Goal: Information Seeking & Learning: Understand process/instructions

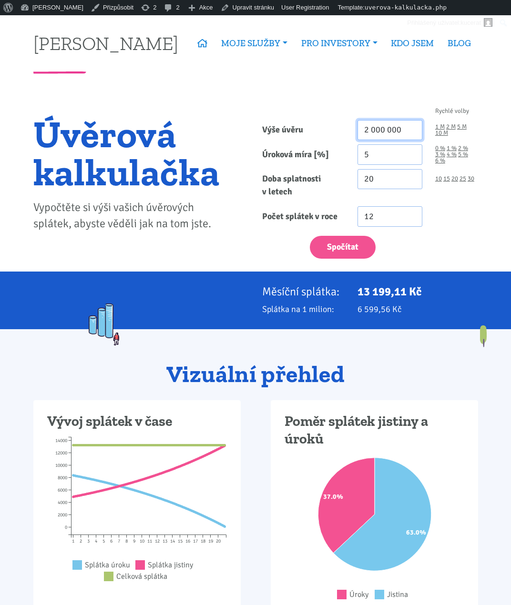
click at [399, 127] on input "2 000 000" at bounding box center [389, 130] width 65 height 20
click at [365, 244] on button "Spočítat" at bounding box center [343, 247] width 66 height 23
type input "103000000"
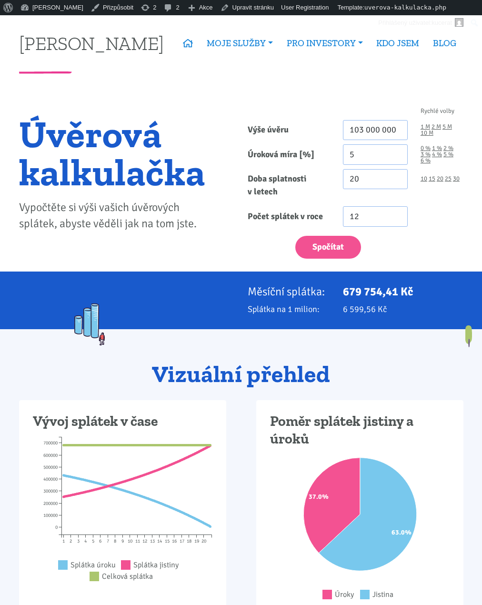
click at [258, 381] on h2 "Vizuální přehled" at bounding box center [241, 374] width 444 height 26
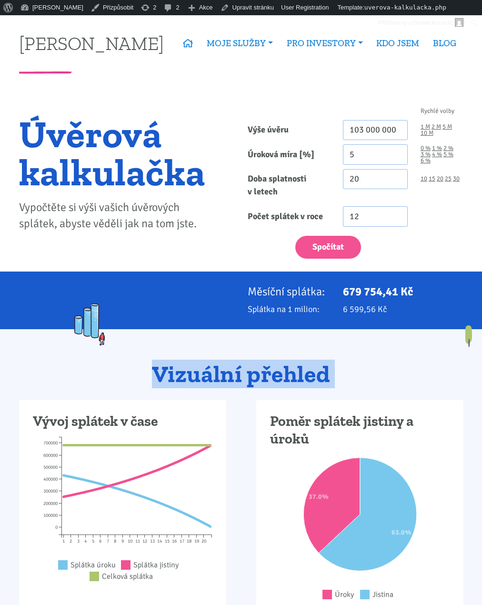
click at [258, 381] on h2 "Vizuální přehled" at bounding box center [241, 374] width 444 height 26
click at [246, 378] on h2 "Vizuální přehled" at bounding box center [241, 374] width 444 height 26
drag, startPoint x: 244, startPoint y: 372, endPoint x: 146, endPoint y: 370, distance: 97.7
click at [146, 370] on h2 "Vizuální přehled" at bounding box center [241, 374] width 444 height 26
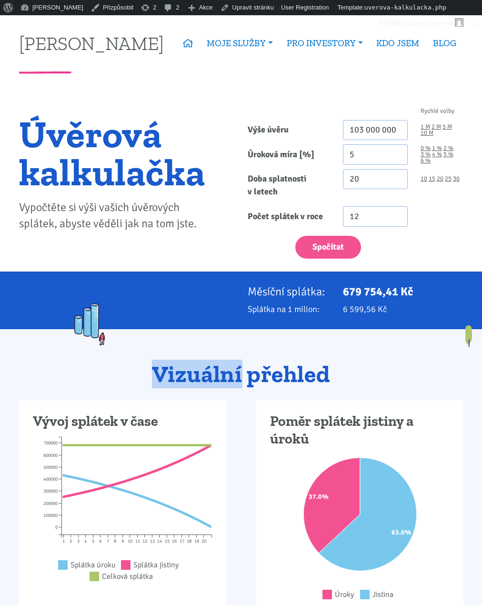
drag, startPoint x: 157, startPoint y: 371, endPoint x: 242, endPoint y: 371, distance: 84.8
click at [242, 371] on h2 "Vizuální přehled" at bounding box center [241, 374] width 444 height 26
drag, startPoint x: 242, startPoint y: 371, endPoint x: 226, endPoint y: 379, distance: 17.3
click at [226, 379] on h2 "Vizuální přehled" at bounding box center [241, 374] width 444 height 26
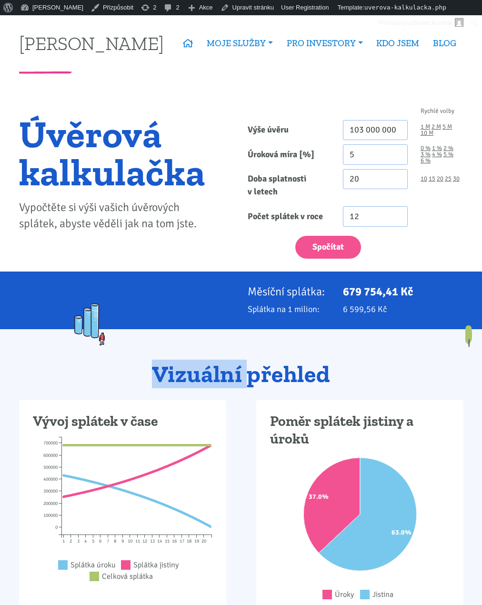
click at [226, 379] on h2 "Vizuální přehled" at bounding box center [241, 374] width 444 height 26
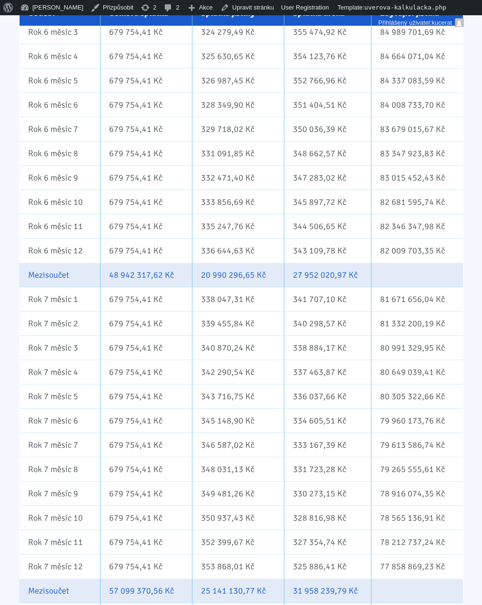
scroll to position [2811, 0]
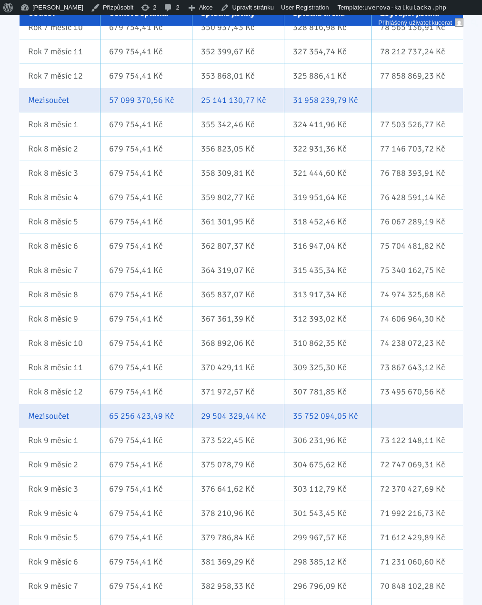
drag, startPoint x: 481, startPoint y: 255, endPoint x: 489, endPoint y: 459, distance: 204.0
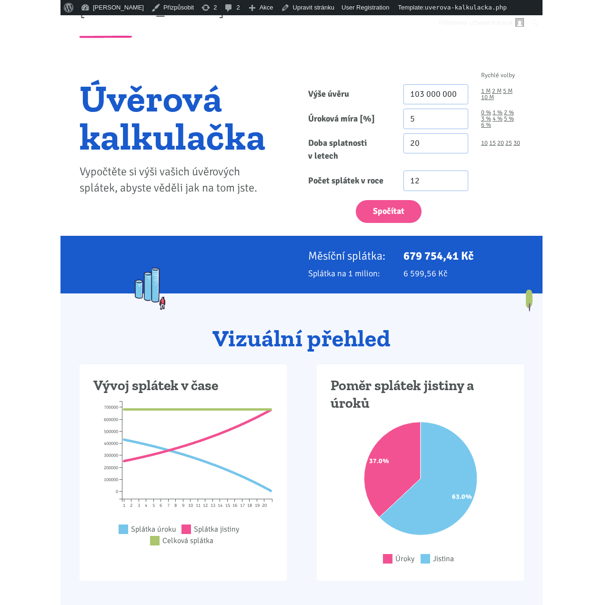
scroll to position [0, 0]
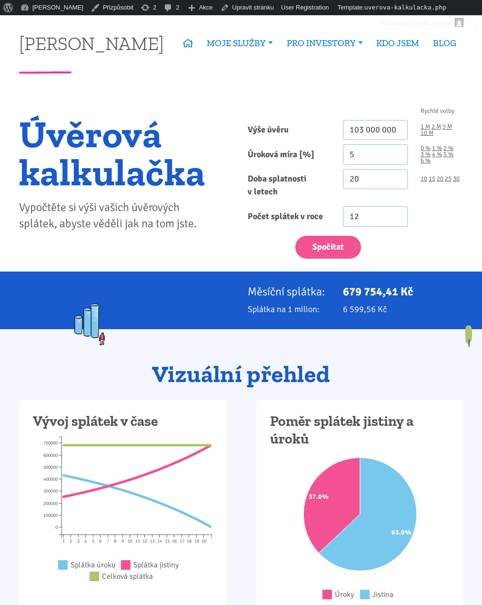
click at [180, 187] on h1 "Úvěrová kalkulačka" at bounding box center [112, 153] width 186 height 76
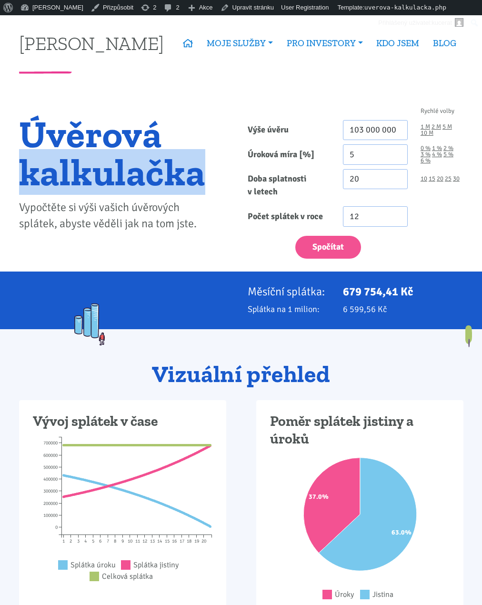
click at [180, 187] on h1 "Úvěrová kalkulačka" at bounding box center [112, 153] width 186 height 76
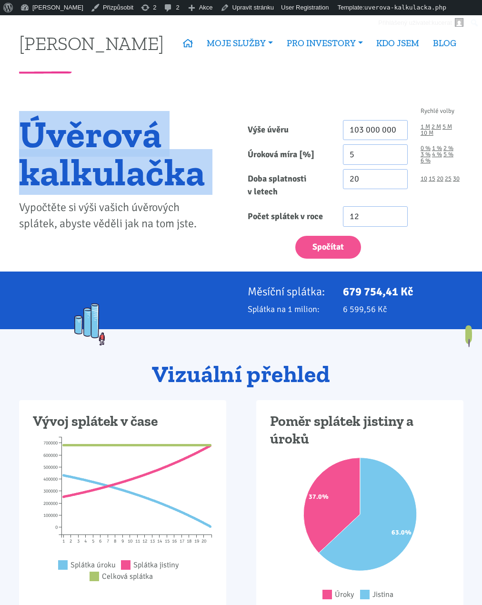
click at [180, 187] on h1 "Úvěrová kalkulačka" at bounding box center [112, 153] width 186 height 76
click at [136, 190] on h1 "Úvěrová kalkulačka" at bounding box center [112, 153] width 186 height 76
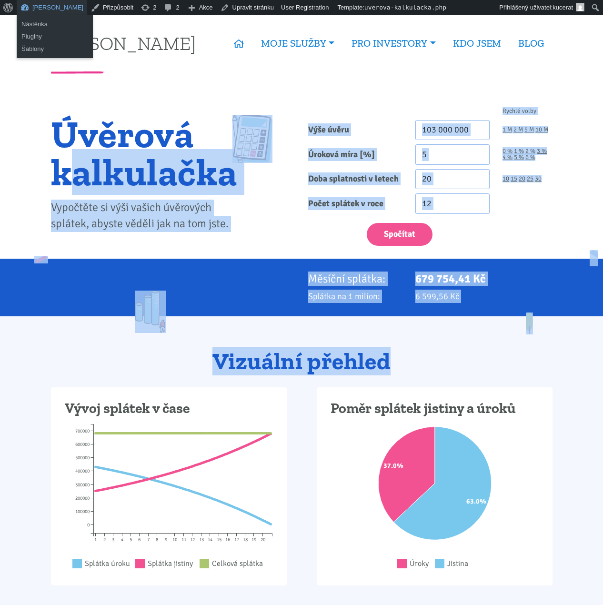
drag, startPoint x: 572, startPoint y: 354, endPoint x: 70, endPoint y: 200, distance: 525.9
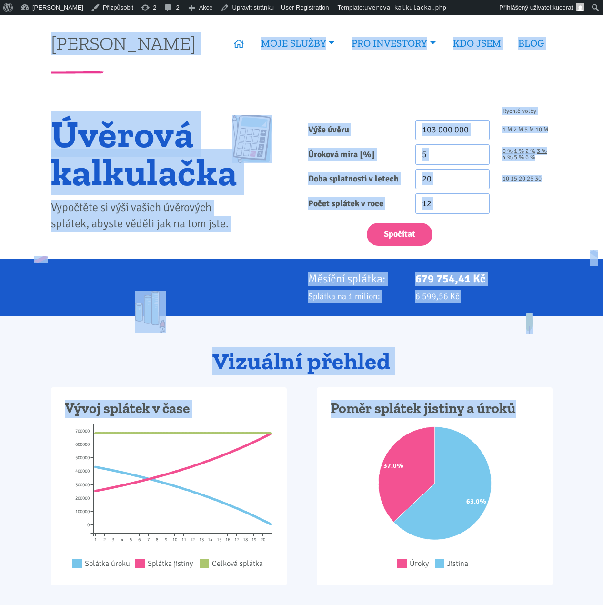
drag, startPoint x: 19, startPoint y: 29, endPoint x: 593, endPoint y: 399, distance: 683.0
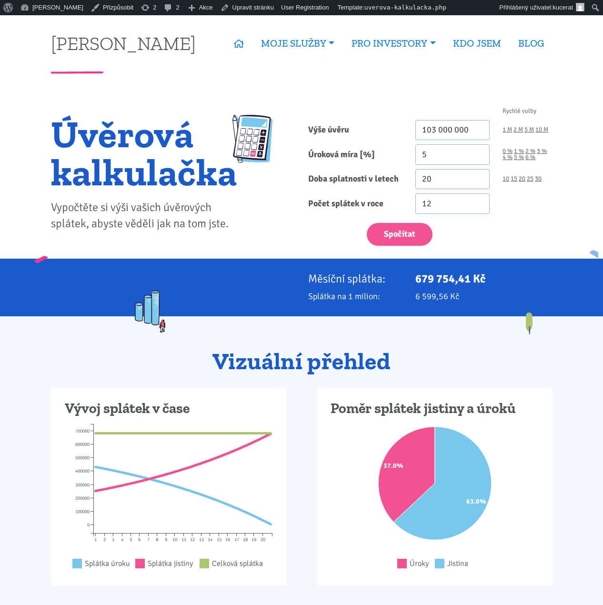
click at [120, 362] on h2 "Vizuální přehled" at bounding box center [301, 362] width 501 height 26
click at [510, 250] on div "Rychlé volby Výše úvěru 103 000 000 1 M 2 M 5 M 10 M Úroková míra [%] 5 0 % 1 %…" at bounding box center [429, 179] width 257 height 159
drag, startPoint x: 391, startPoint y: 176, endPoint x: 369, endPoint y: 177, distance: 22.4
click at [378, 176] on div "Doba splatnosti v letech 20 10 15 20 25 30" at bounding box center [429, 179] width 257 height 20
type input "30"
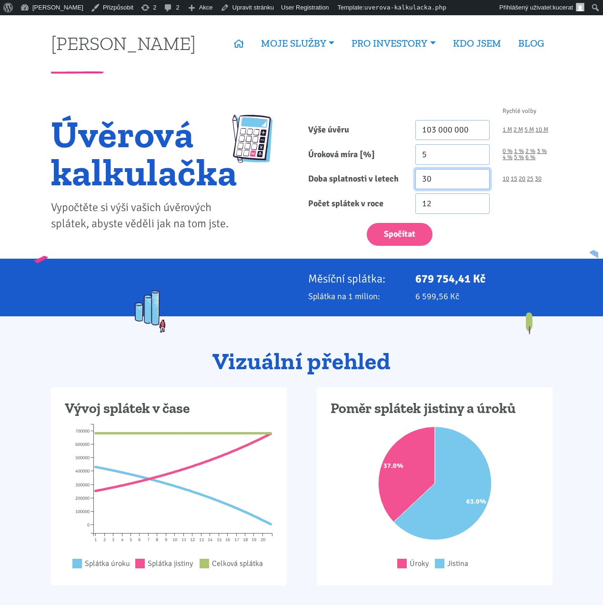
click at [367, 223] on button "Spočítat" at bounding box center [400, 234] width 66 height 23
type input "103000000"
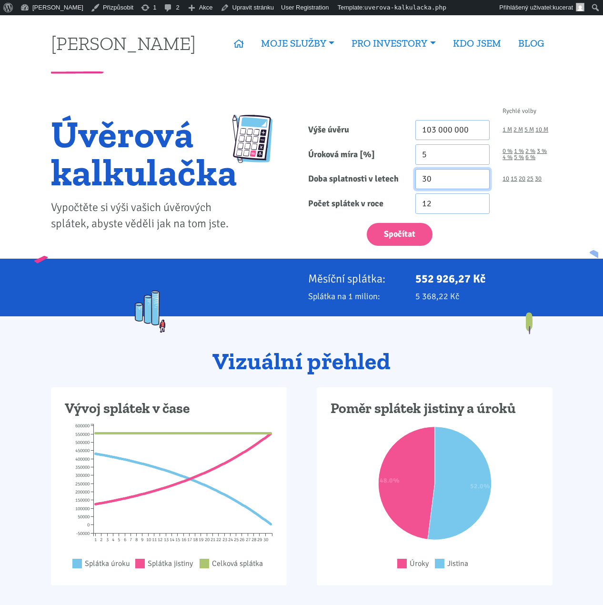
drag, startPoint x: 433, startPoint y: 182, endPoint x: 324, endPoint y: 183, distance: 109.5
click at [335, 183] on div "Doba splatnosti v letech 30 10 15 20 25 30" at bounding box center [429, 179] width 257 height 20
type input "25"
click at [367, 223] on button "Spočítat" at bounding box center [400, 234] width 66 height 23
type input "103000000"
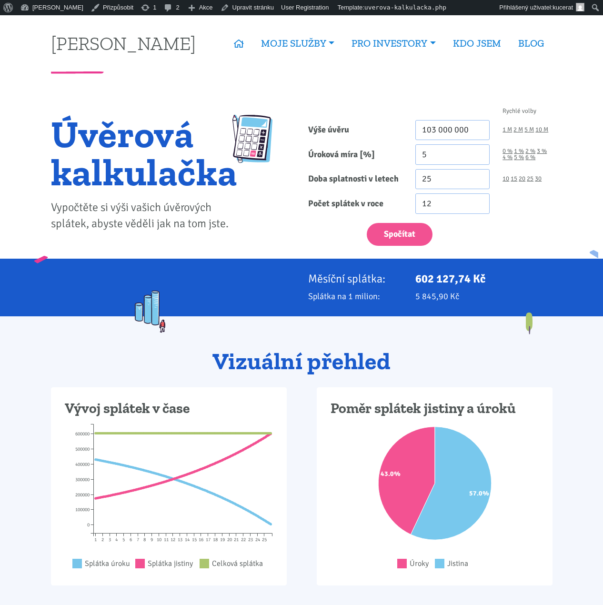
click at [287, 241] on div "Úvěrová kalkulačka Vypočtěte si výši vašich úvěrových splátek, abyste věděli ja…" at bounding box center [172, 179] width 257 height 159
click at [311, 372] on h2 "Vizuální přehled" at bounding box center [301, 362] width 501 height 26
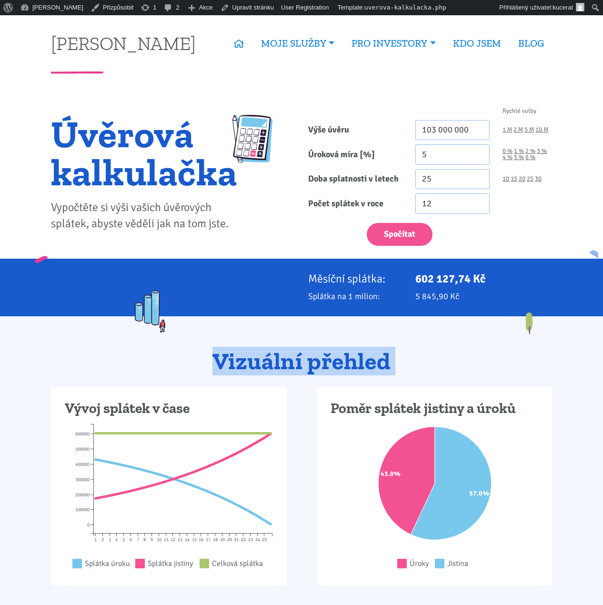
click at [311, 372] on h2 "Vizuální přehled" at bounding box center [301, 362] width 501 height 26
click at [304, 371] on h2 "Vizuální přehled" at bounding box center [301, 362] width 501 height 26
drag, startPoint x: 307, startPoint y: 358, endPoint x: 136, endPoint y: 355, distance: 171.0
click at [136, 355] on h2 "Vizuální přehled" at bounding box center [301, 362] width 501 height 26
click at [269, 356] on h2 "Vizuální přehled" at bounding box center [301, 362] width 501 height 26
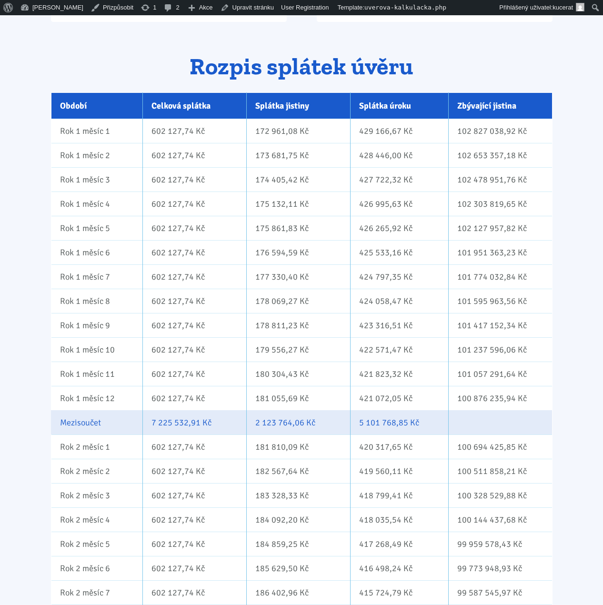
scroll to position [566, 0]
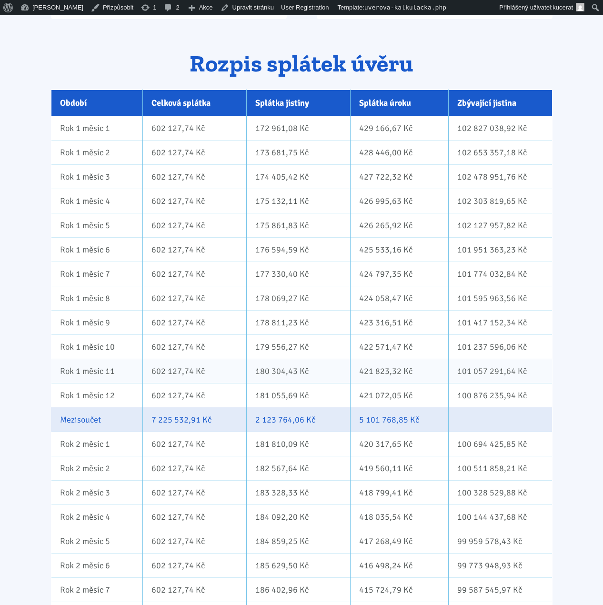
click at [317, 371] on td "180 304,43 Kč" at bounding box center [298, 371] width 104 height 24
click at [548, 402] on td "100 876 235,94 Kč" at bounding box center [500, 395] width 103 height 24
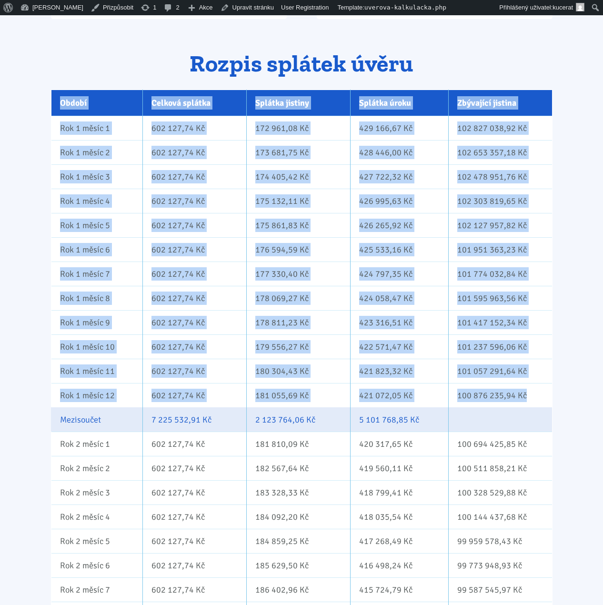
drag, startPoint x: 527, startPoint y: 401, endPoint x: 39, endPoint y: 96, distance: 574.8
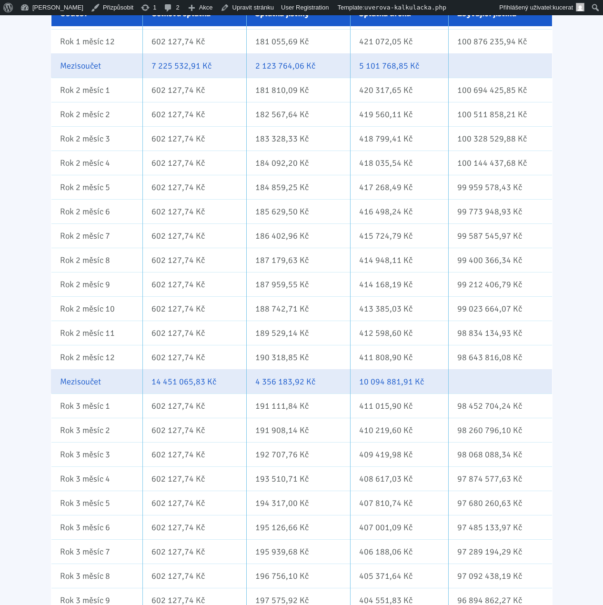
scroll to position [0, 0]
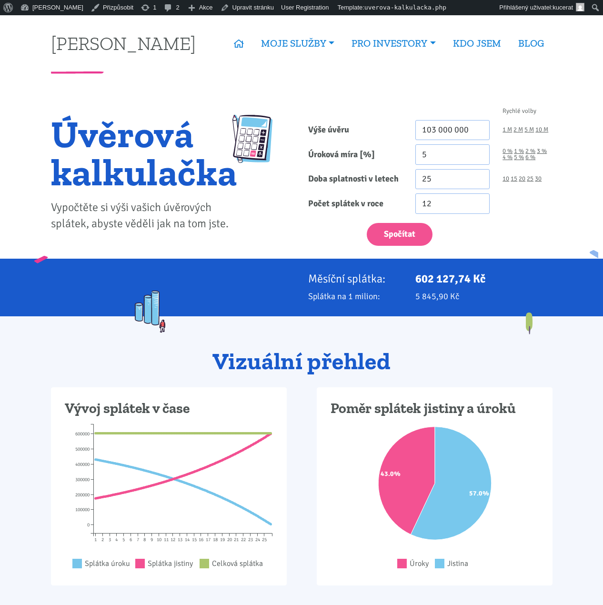
drag, startPoint x: 513, startPoint y: 518, endPoint x: 465, endPoint y: 296, distance: 227.1
drag, startPoint x: 394, startPoint y: 379, endPoint x: 221, endPoint y: 374, distance: 173.4
click at [221, 374] on div "Vizuální přehled" at bounding box center [301, 368] width 514 height 40
click at [221, 374] on h2 "Vizuální přehled" at bounding box center [301, 362] width 501 height 26
click at [218, 359] on h2 "Vizuální přehled" at bounding box center [301, 362] width 501 height 26
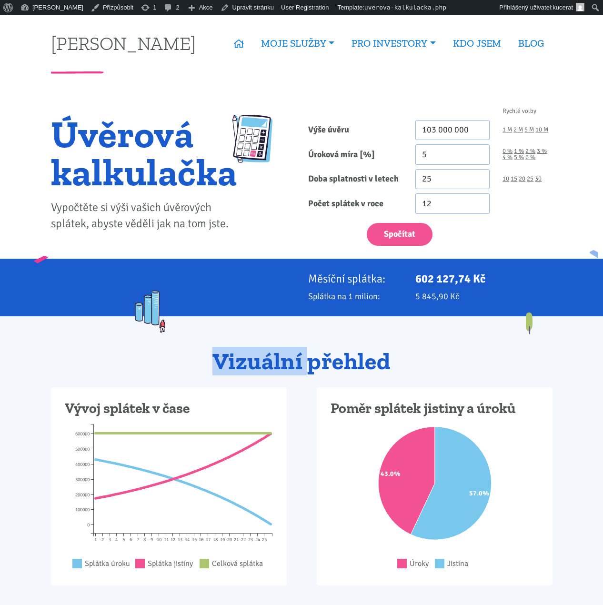
click at [218, 359] on h2 "Vizuální přehled" at bounding box center [301, 362] width 501 height 26
click at [196, 355] on h2 "Vizuální přehled" at bounding box center [301, 362] width 501 height 26
click at [393, 359] on h2 "Vizuální přehled" at bounding box center [301, 362] width 501 height 26
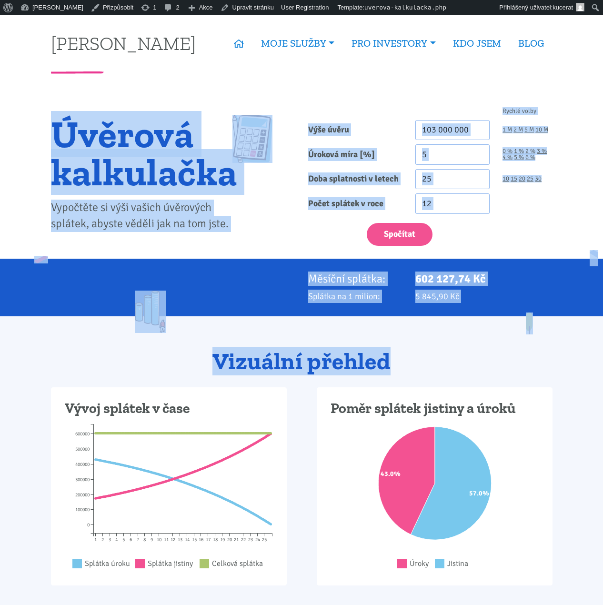
drag, startPoint x: 415, startPoint y: 365, endPoint x: 32, endPoint y: 115, distance: 457.3
drag, startPoint x: 30, startPoint y: 113, endPoint x: 495, endPoint y: 379, distance: 535.4
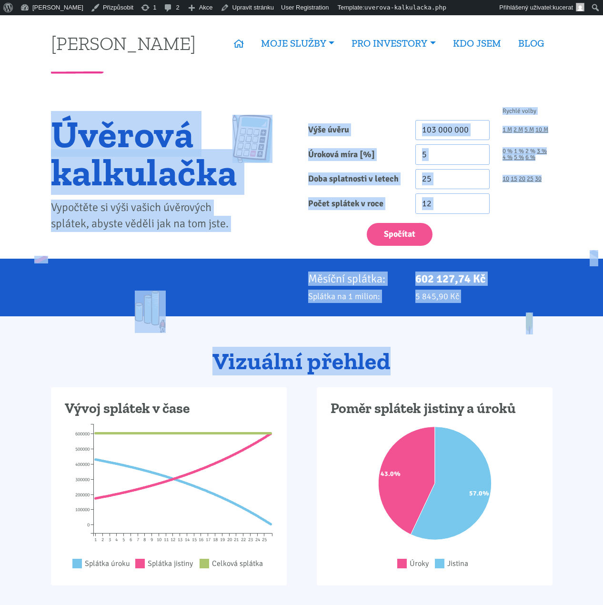
click at [495, 379] on div "Vizuální přehled" at bounding box center [301, 368] width 514 height 40
drag, startPoint x: 454, startPoint y: 365, endPoint x: 20, endPoint y: 133, distance: 491.5
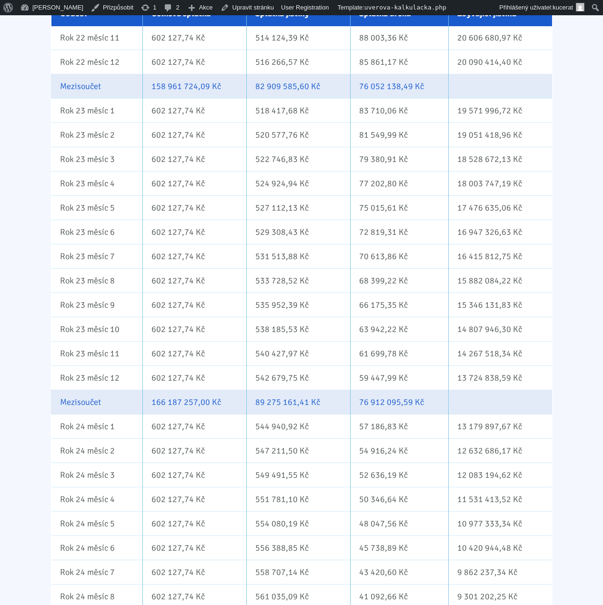
scroll to position [8500, 0]
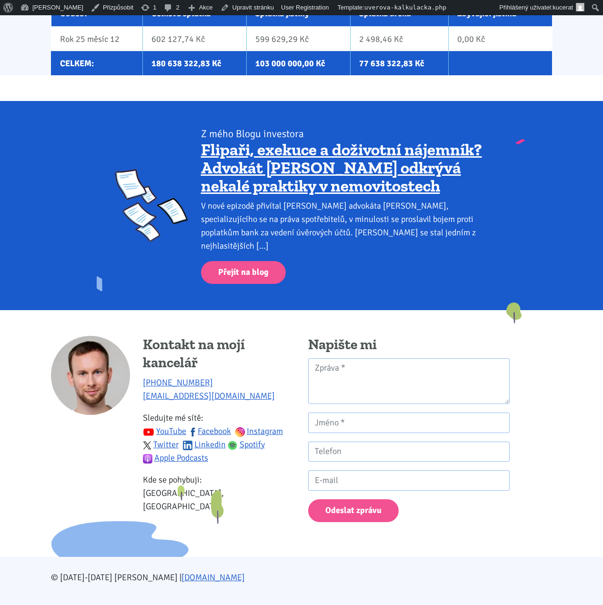
drag, startPoint x: 25, startPoint y: 180, endPoint x: 27, endPoint y: 398, distance: 217.6
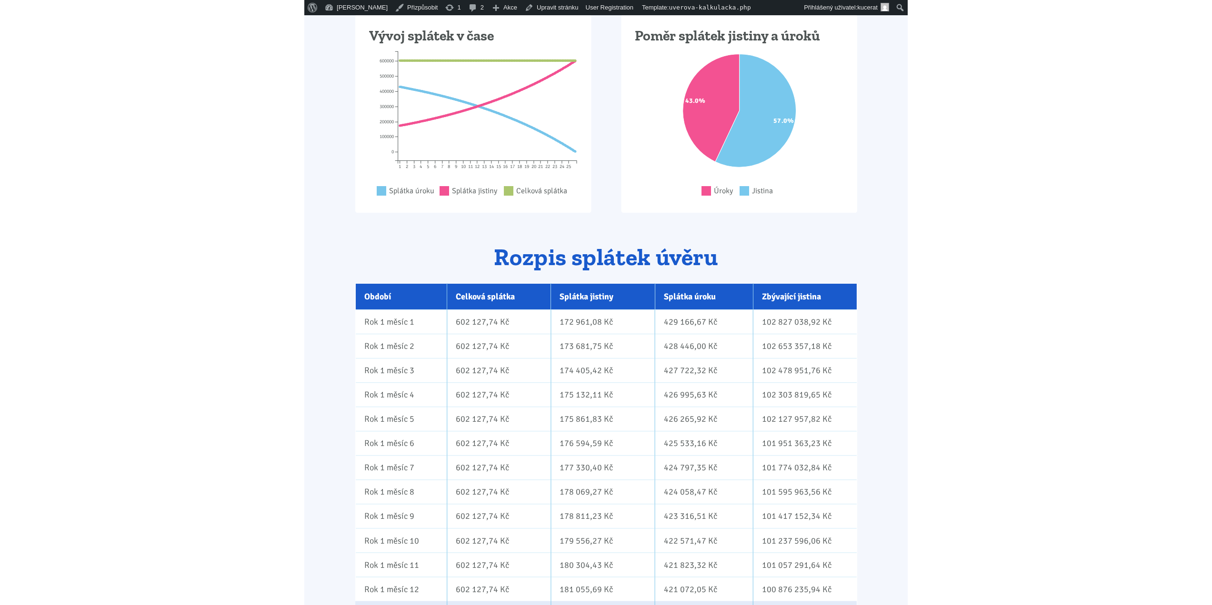
scroll to position [0, 0]
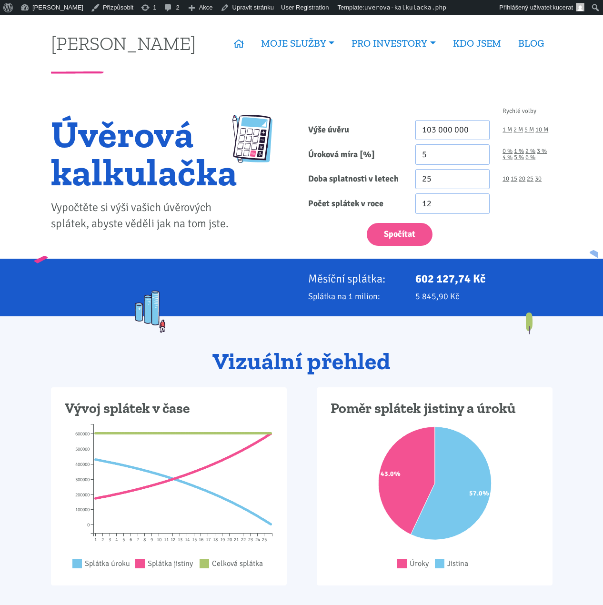
drag, startPoint x: 36, startPoint y: 399, endPoint x: 17, endPoint y: 218, distance: 181.5
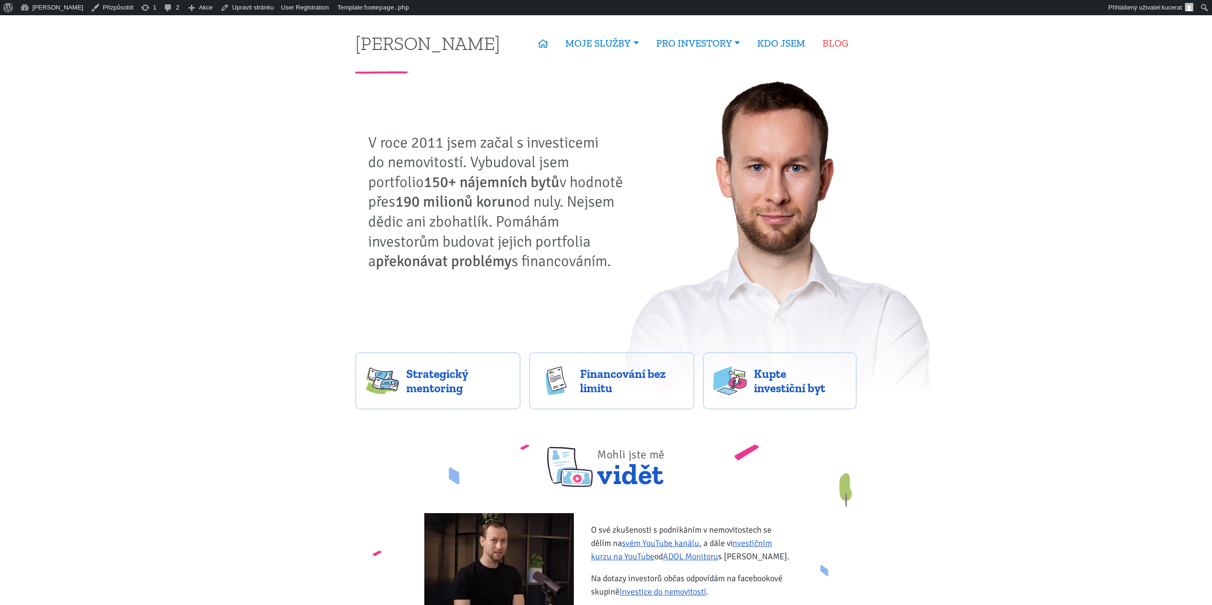
click at [827, 37] on link "BLOG" at bounding box center [835, 43] width 43 height 22
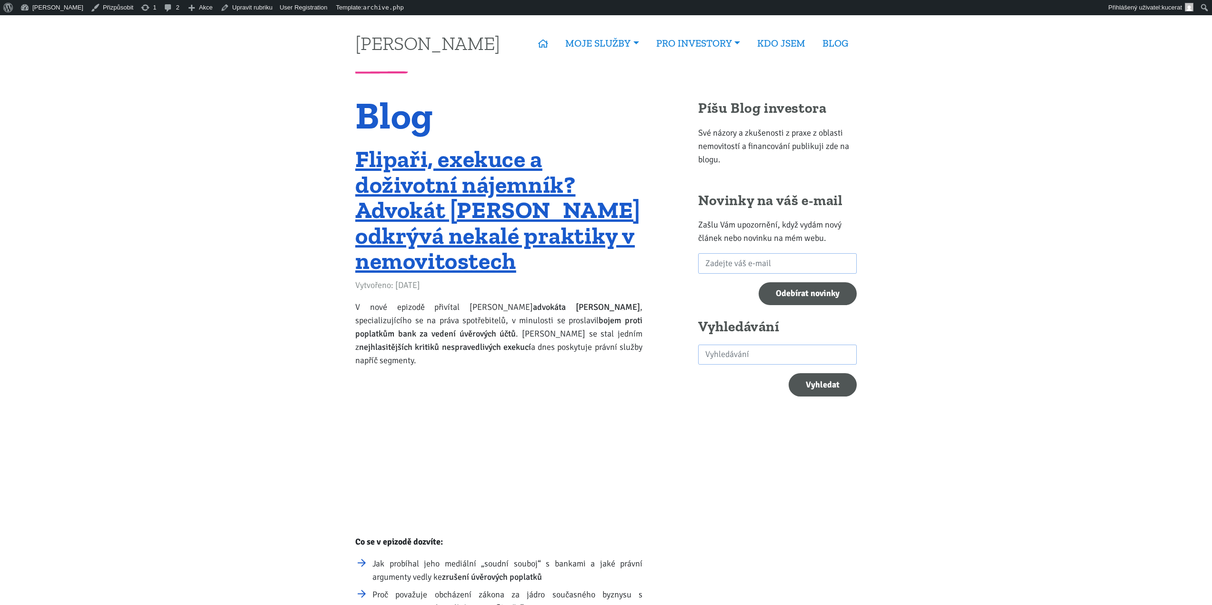
drag, startPoint x: 215, startPoint y: 186, endPoint x: 312, endPoint y: -58, distance: 261.9
click at [490, 316] on p "V nové epizodě přivítal Tomáš Kučera advokáta Petra Němce , specializujícího se…" at bounding box center [498, 334] width 287 height 67
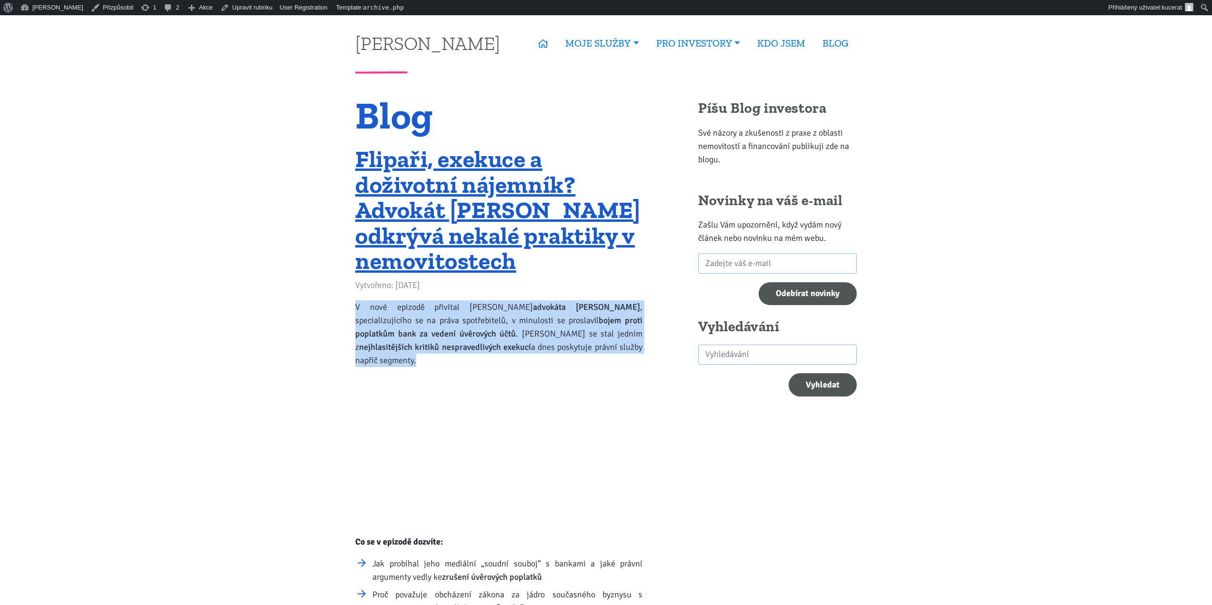
click at [490, 316] on p "V nové epizodě přivítal Tomáš Kučera advokáta Petra Němce , specializujícího se…" at bounding box center [498, 334] width 287 height 67
click at [400, 313] on p "V nové epizodě přivítal Tomáš Kučera advokáta Petra Němce , specializujícího se…" at bounding box center [498, 334] width 287 height 67
